Goal: Transaction & Acquisition: Download file/media

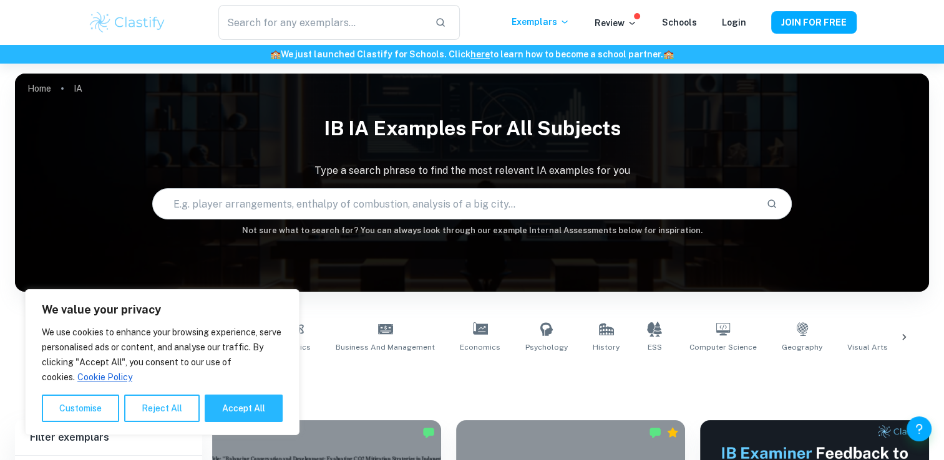
scroll to position [60, 0]
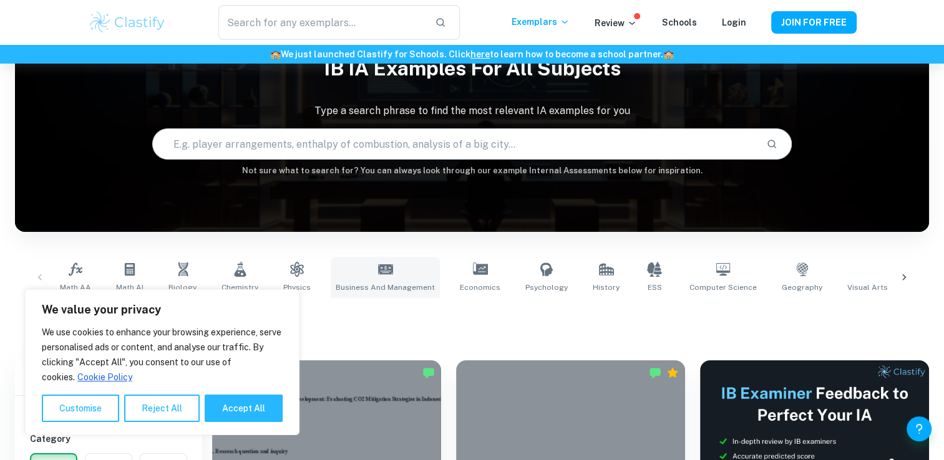
click at [404, 263] on link "Business and Management" at bounding box center [385, 277] width 109 height 41
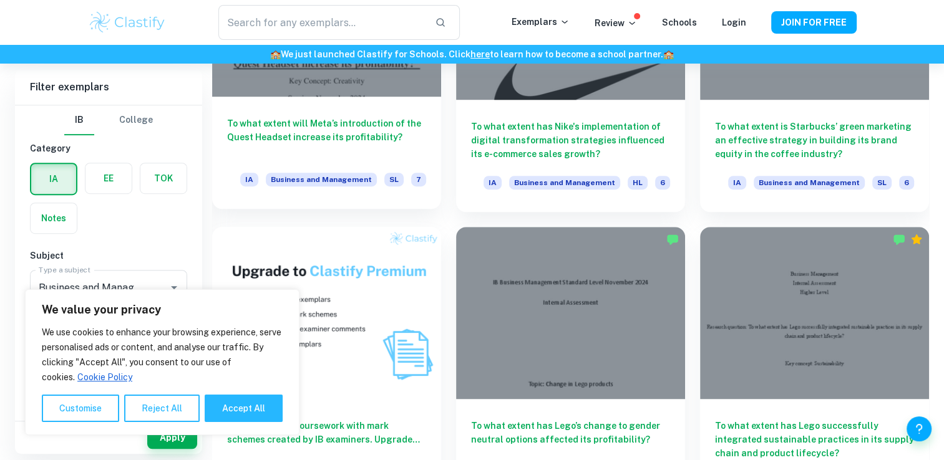
scroll to position [813, 0]
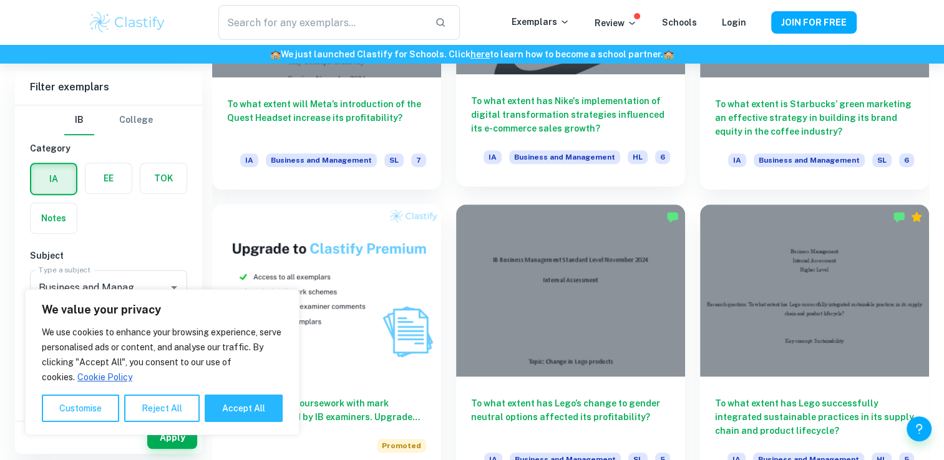
click at [576, 122] on h6 "To what extent has Nike's implementation of digital transformation strategies i…" at bounding box center [570, 114] width 199 height 41
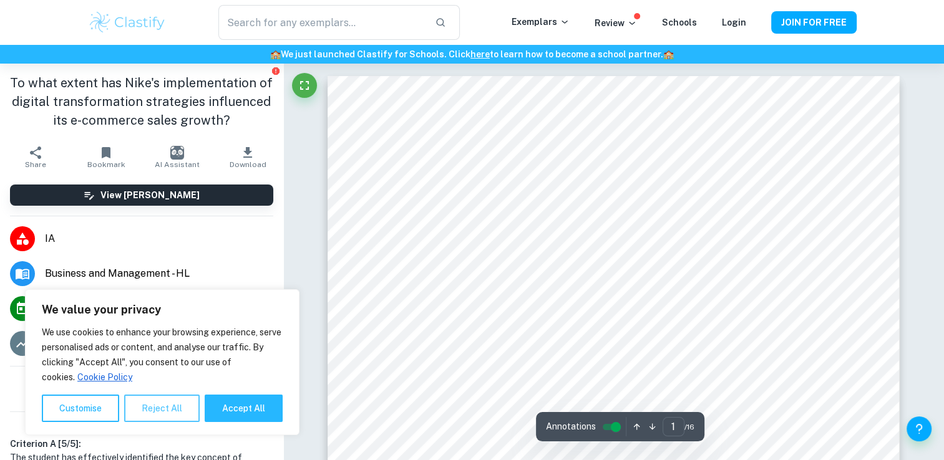
click at [182, 407] on button "Reject All" at bounding box center [161, 408] width 75 height 27
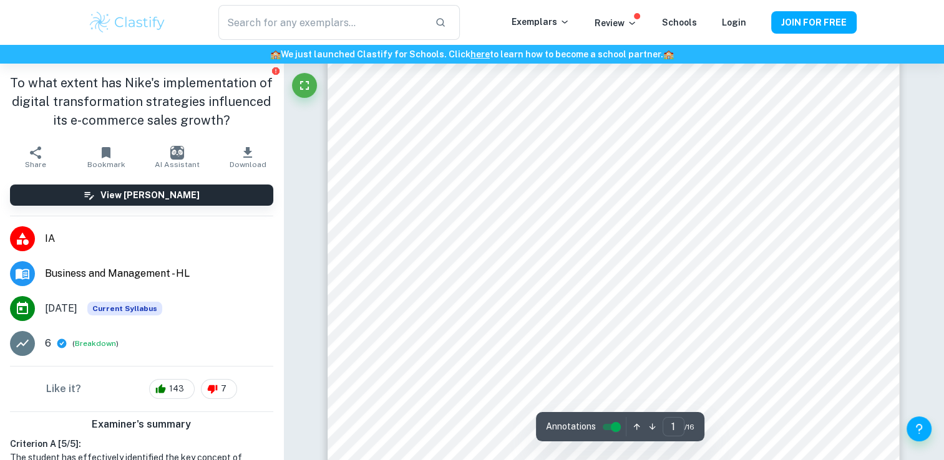
scroll to position [274, 0]
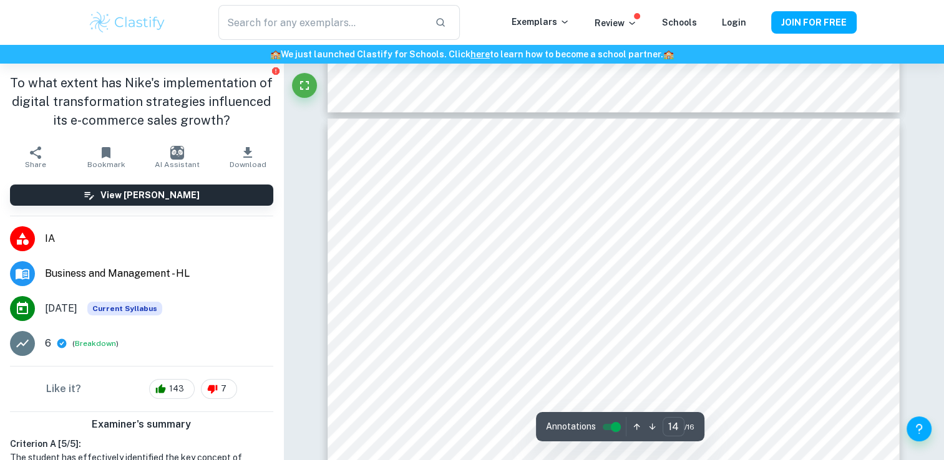
type input "15"
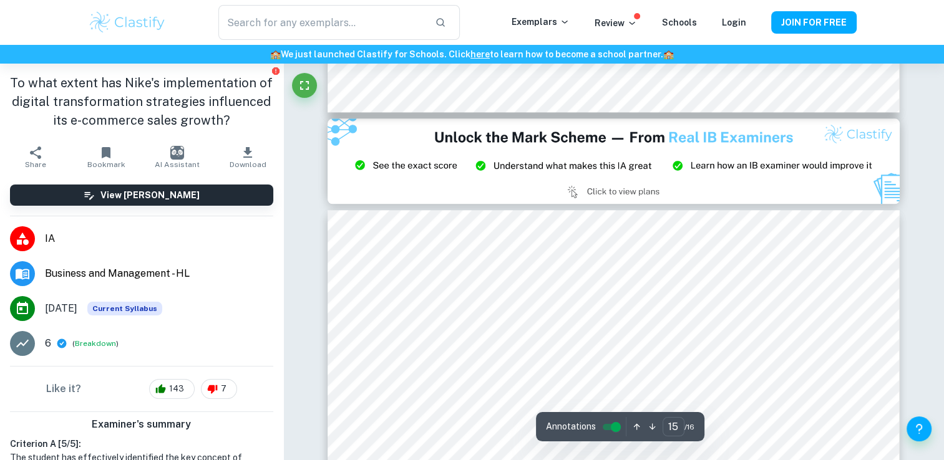
scroll to position [10969, 0]
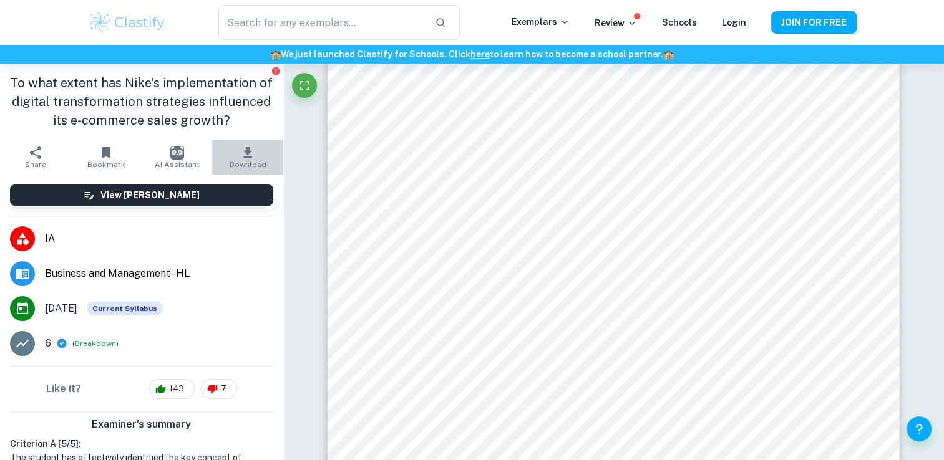
click at [254, 160] on span "Download" at bounding box center [248, 164] width 37 height 9
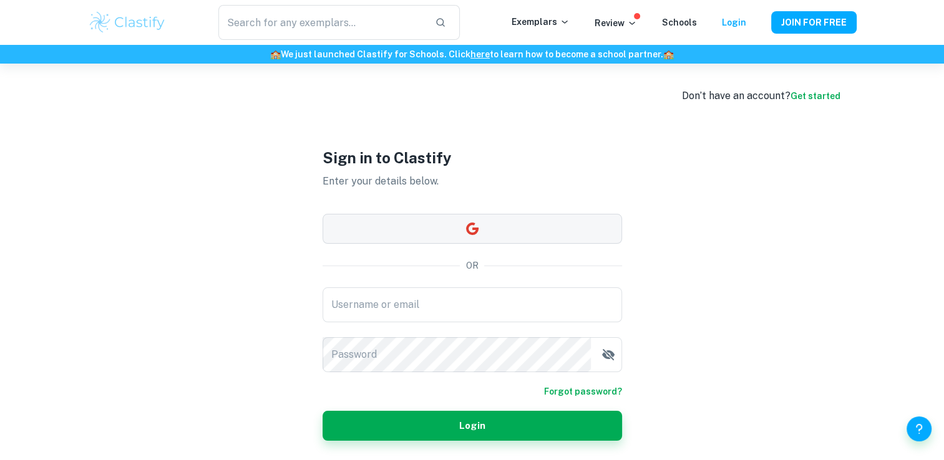
click at [397, 228] on button "button" at bounding box center [471, 229] width 299 height 30
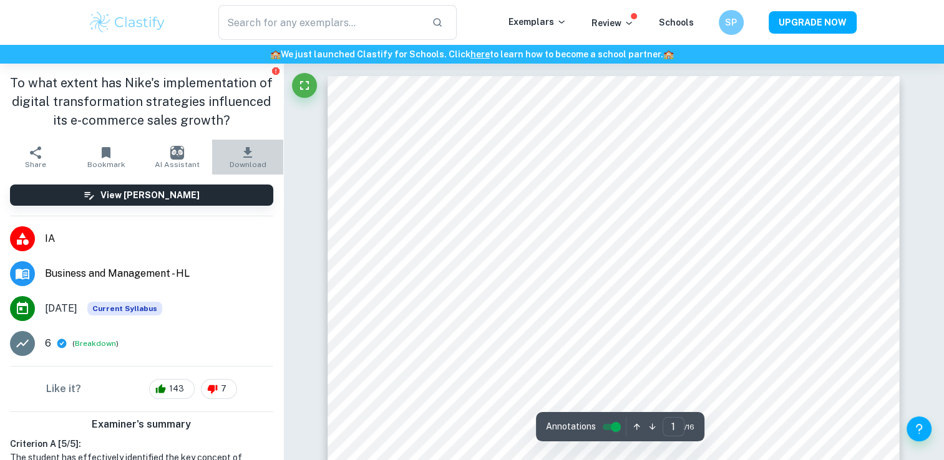
click at [243, 158] on icon "button" at bounding box center [247, 152] width 9 height 11
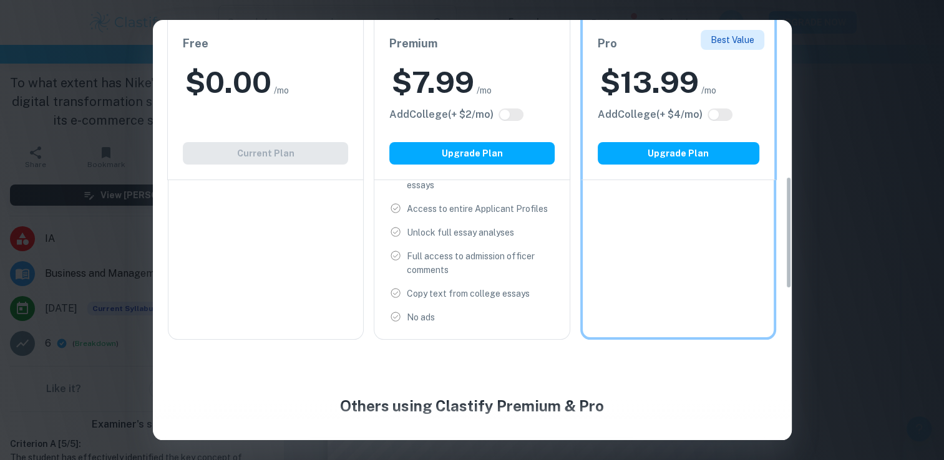
scroll to position [585, 0]
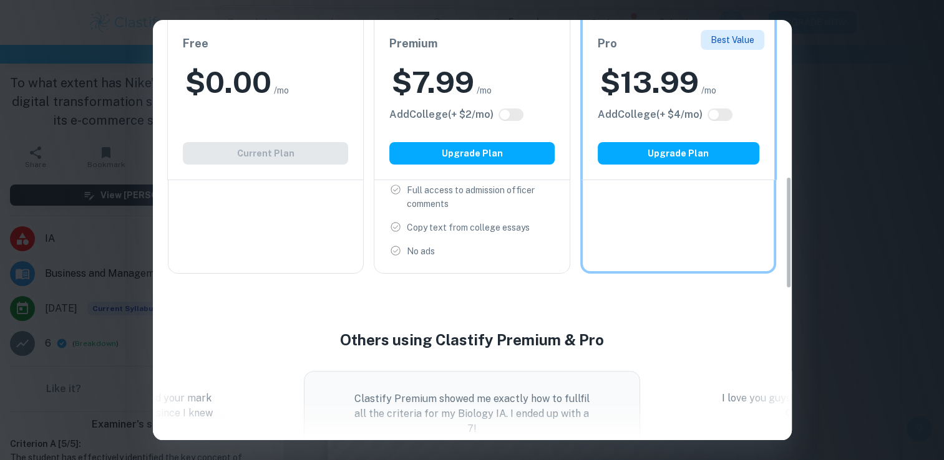
click at [296, 157] on div "Free $ 0.00 /mo Add College (+ $ 2 /mo) Current Plan" at bounding box center [265, 100] width 196 height 160
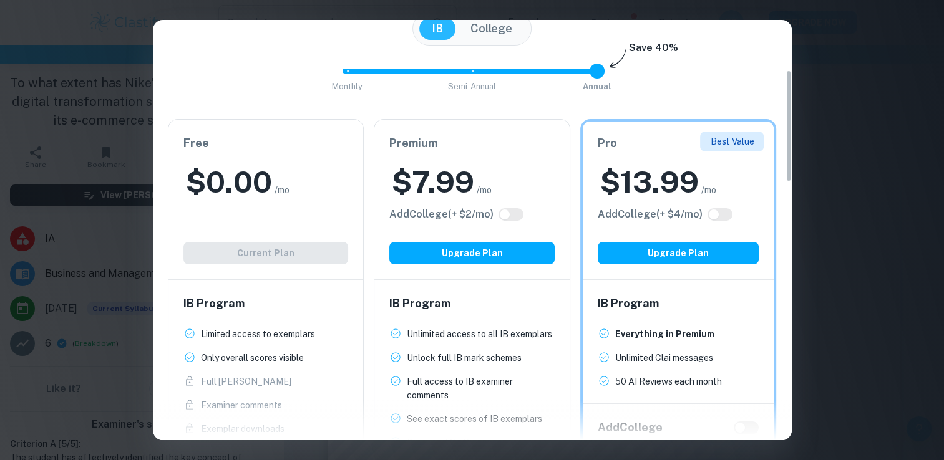
scroll to position [188, 0]
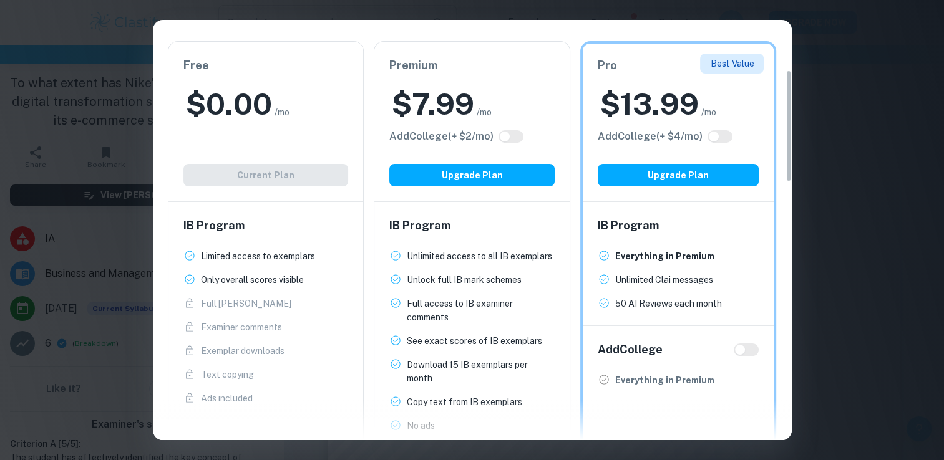
click at [360, 287] on div "IB Program Limited access to exemplars New! Only overall scores visible New! Fu…" at bounding box center [265, 311] width 195 height 218
click at [312, 108] on div "$ 0.00 /mo" at bounding box center [265, 104] width 165 height 40
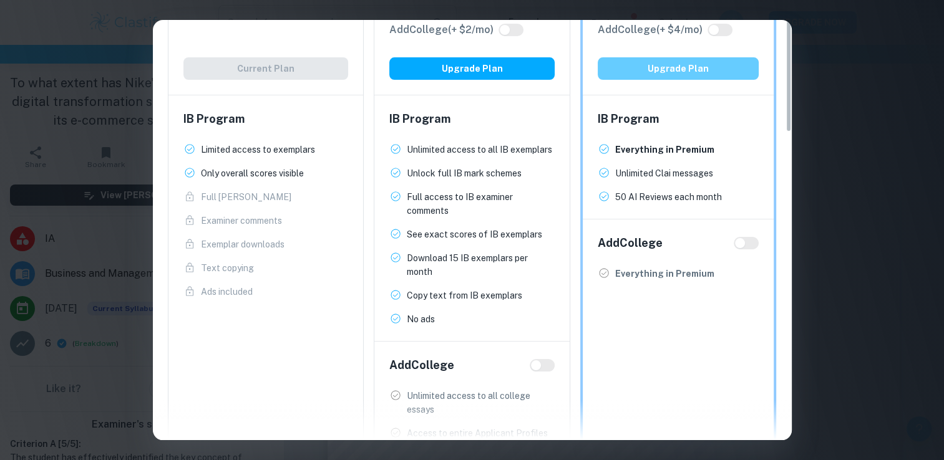
scroll to position [0, 0]
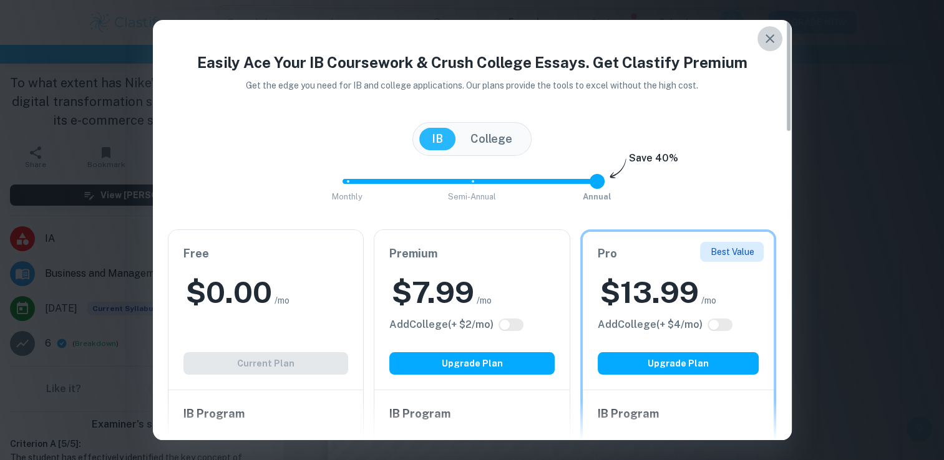
click at [772, 38] on icon "button" at bounding box center [769, 38] width 15 height 15
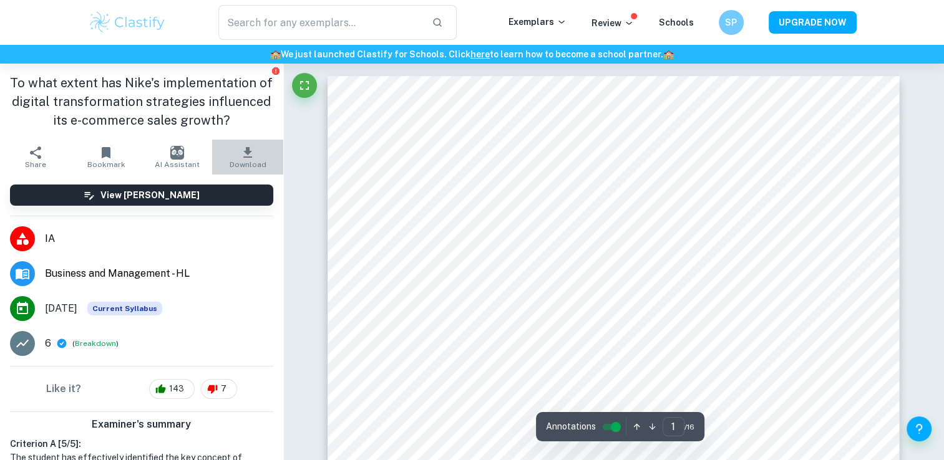
click at [244, 157] on icon "button" at bounding box center [247, 152] width 15 height 15
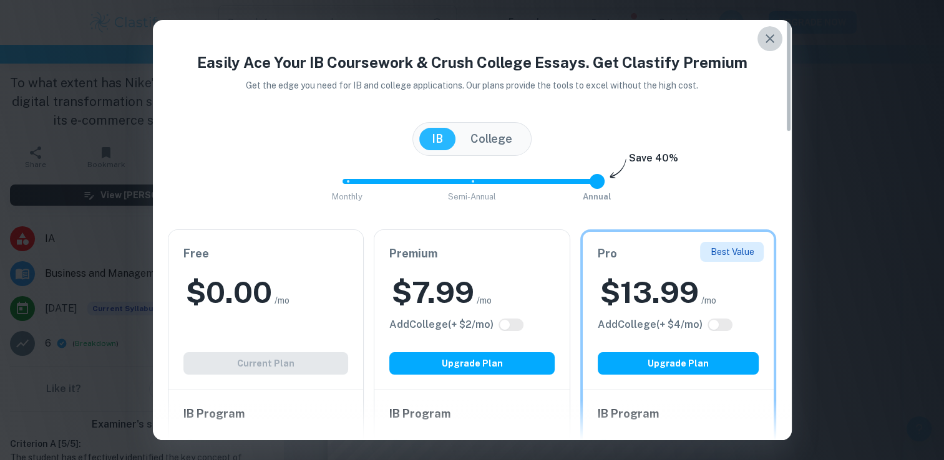
click at [766, 36] on icon "button" at bounding box center [769, 38] width 15 height 15
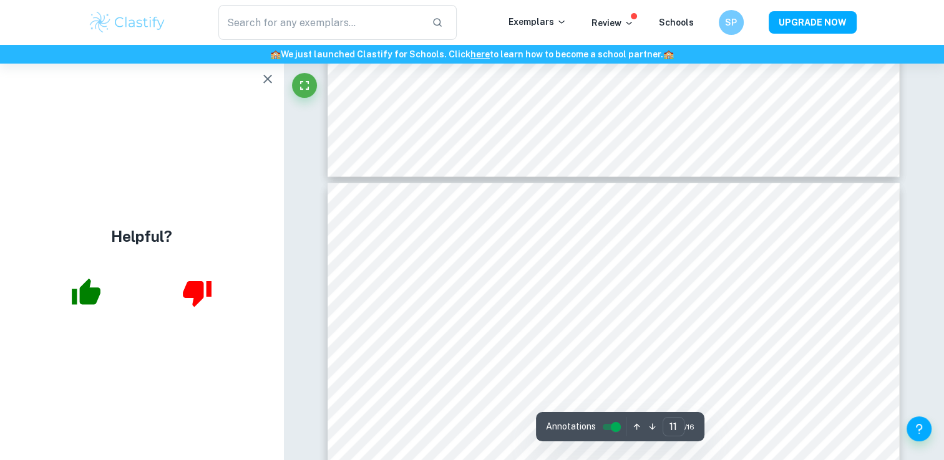
scroll to position [7785, 0]
type input "13"
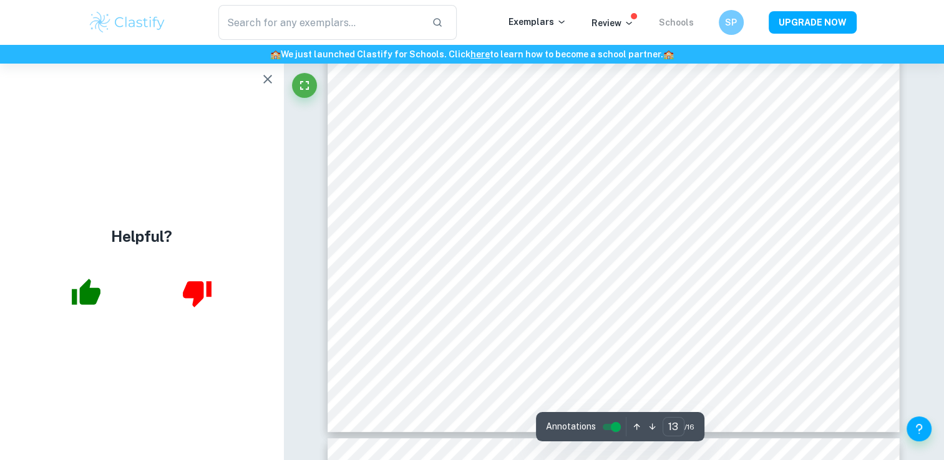
scroll to position [9608, 0]
